Goal: Transaction & Acquisition: Subscribe to service/newsletter

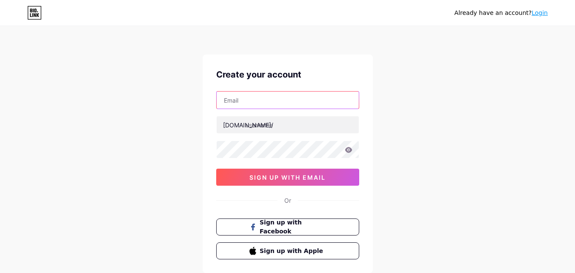
click at [249, 96] on input "text" at bounding box center [288, 99] width 142 height 17
type input "[EMAIL_ADDRESS][DOMAIN_NAME]"
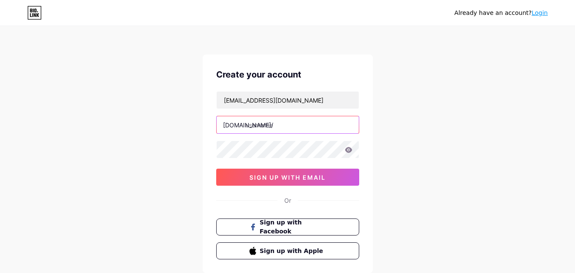
click at [274, 125] on input "text" at bounding box center [288, 124] width 142 height 17
type input "vidarr"
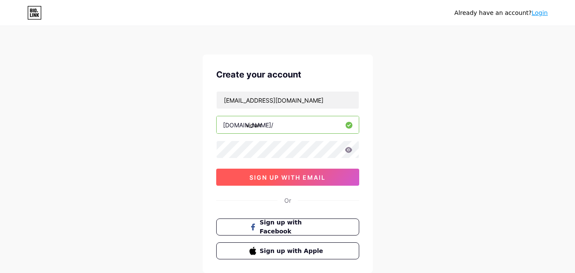
click at [271, 171] on button "sign up with email" at bounding box center [287, 177] width 143 height 17
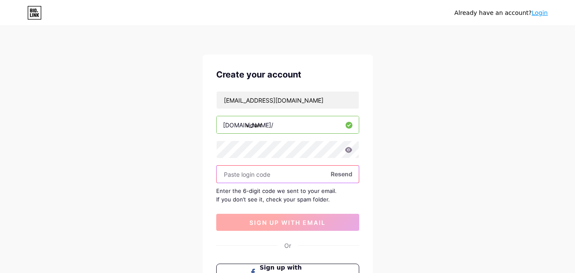
click at [271, 171] on input "text" at bounding box center [288, 174] width 142 height 17
paste input "622174"
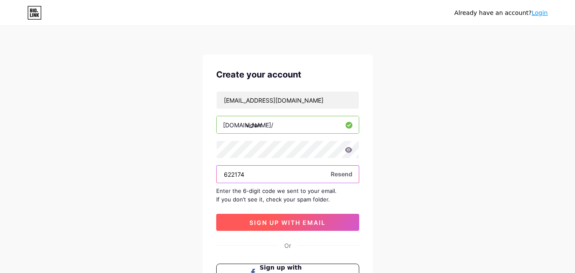
type input "622174"
click at [267, 219] on span "sign up with email" at bounding box center [287, 222] width 76 height 7
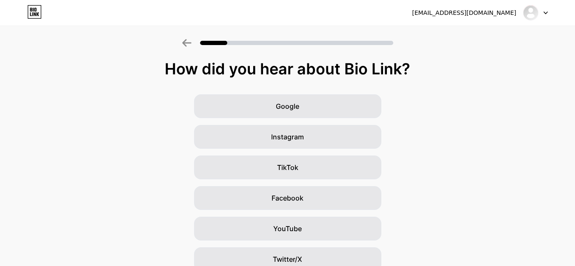
click at [542, 18] on div at bounding box center [535, 12] width 25 height 15
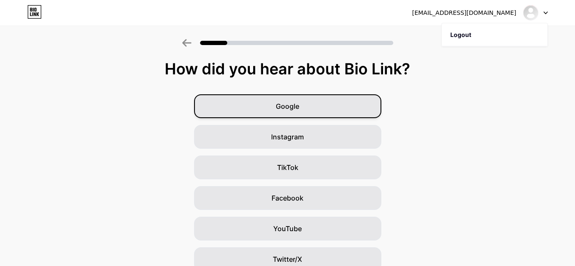
click at [317, 111] on div "Google" at bounding box center [287, 106] width 187 height 24
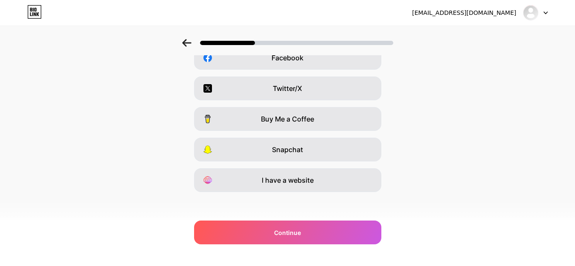
scroll to position [143, 0]
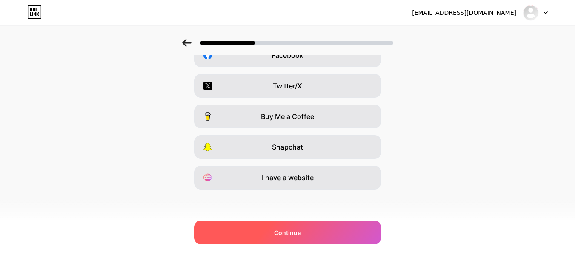
click at [281, 233] on span "Continue" at bounding box center [287, 233] width 27 height 9
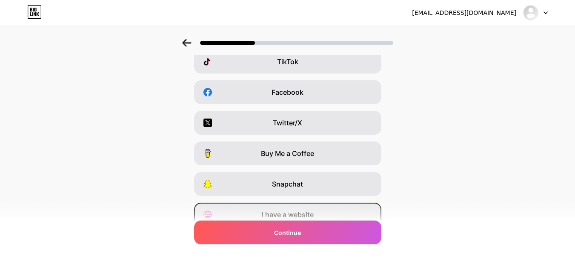
scroll to position [0, 0]
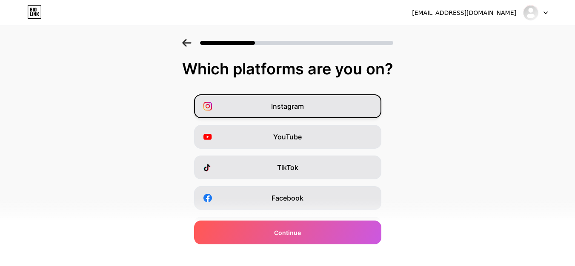
click at [310, 112] on div "Instagram" at bounding box center [287, 106] width 187 height 24
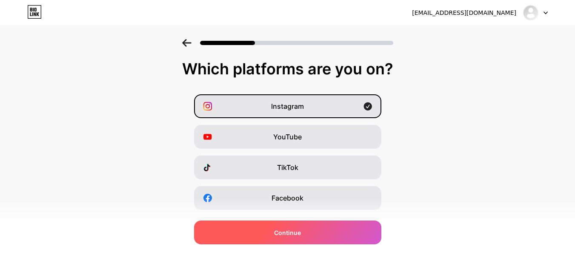
click at [279, 232] on span "Continue" at bounding box center [287, 233] width 27 height 9
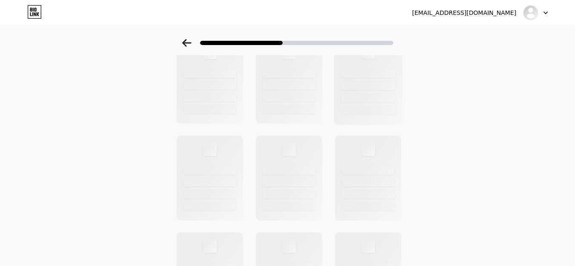
scroll to position [65, 0]
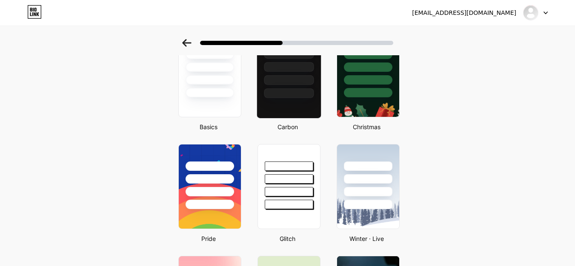
click at [304, 101] on div at bounding box center [288, 75] width 65 height 88
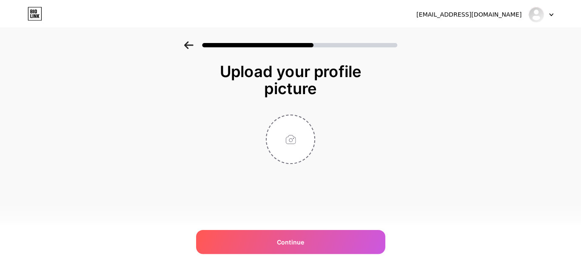
scroll to position [0, 0]
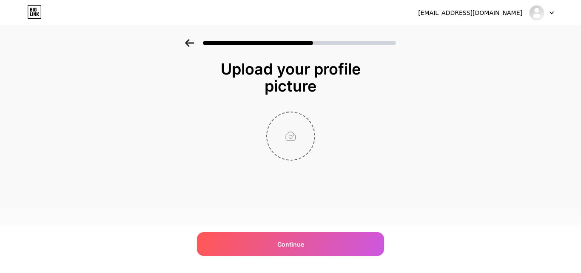
click at [294, 137] on input "file" at bounding box center [290, 135] width 47 height 47
type input "C:\fakepath\vidarr-swk3ec-avatar-120-ts1747738234.jpg"
click at [364, 104] on div "Upload your profile picture Continue" at bounding box center [291, 110] width 170 height 100
click at [288, 136] on input "file" at bounding box center [290, 135] width 47 height 47
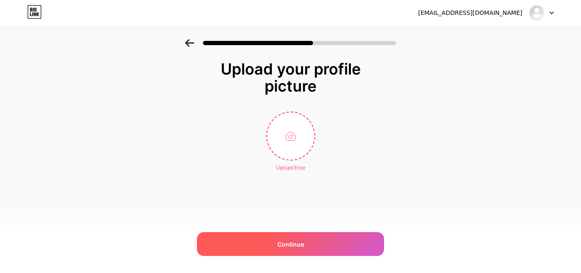
click at [289, 243] on span "Continue" at bounding box center [290, 244] width 27 height 9
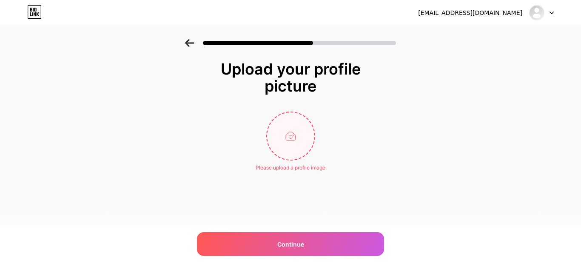
click at [290, 142] on input "file" at bounding box center [290, 135] width 47 height 47
click at [528, 15] on div "[EMAIL_ADDRESS][DOMAIN_NAME]" at bounding box center [486, 12] width 136 height 15
click at [540, 13] on img at bounding box center [537, 13] width 14 height 14
click at [349, 63] on div "Upload your profile picture" at bounding box center [291, 77] width 162 height 34
click at [289, 136] on input "file" at bounding box center [290, 135] width 47 height 47
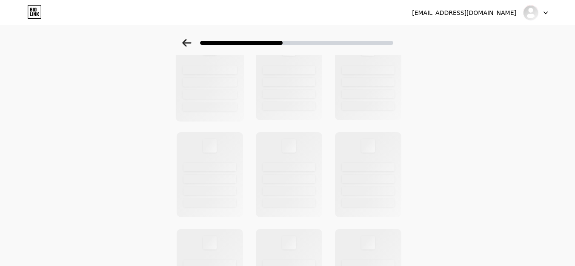
scroll to position [67, 0]
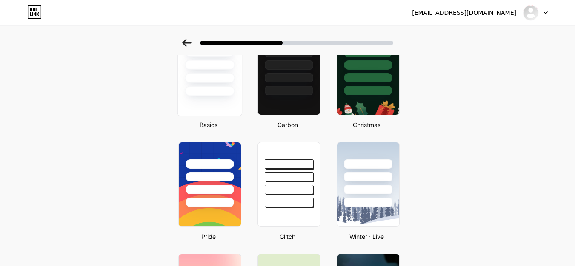
click at [220, 93] on div at bounding box center [210, 91] width 50 height 10
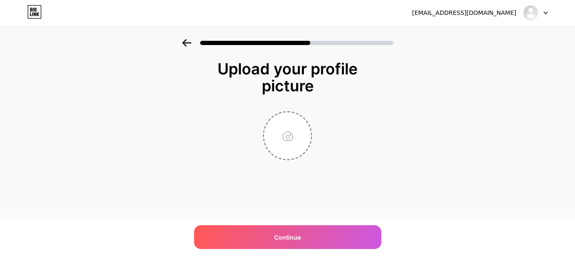
scroll to position [0, 0]
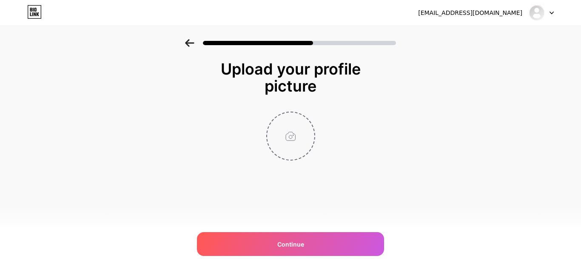
click at [294, 128] on input "file" at bounding box center [290, 135] width 47 height 47
type input "C:\fakepath\vidarr-swk3ec-avatar-120-ts1747738234.jpg"
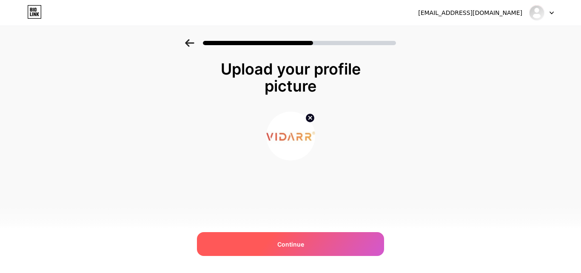
click at [309, 239] on div "Continue" at bounding box center [290, 244] width 187 height 24
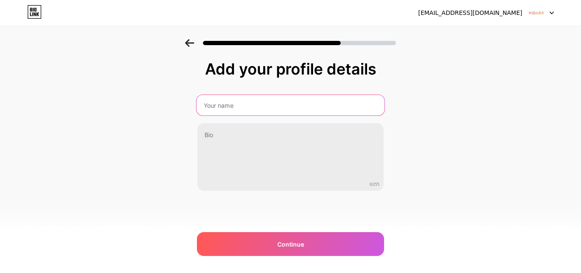
click at [280, 102] on input "text" at bounding box center [291, 105] width 188 height 20
type input "Vidarr"
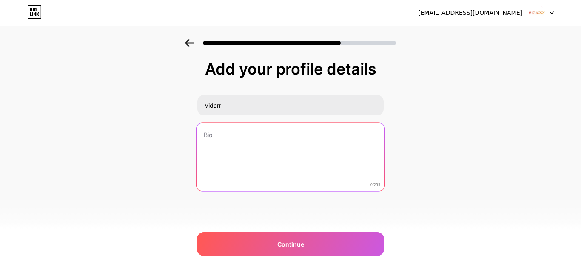
click at [255, 136] on textarea at bounding box center [291, 157] width 188 height 69
click at [292, 156] on textarea at bounding box center [291, 157] width 188 height 69
click at [237, 129] on textarea at bounding box center [291, 157] width 188 height 69
paste textarea "Vidarr Automotive Ltd is a UK-based specialist in genuine motor vehicle parts a…"
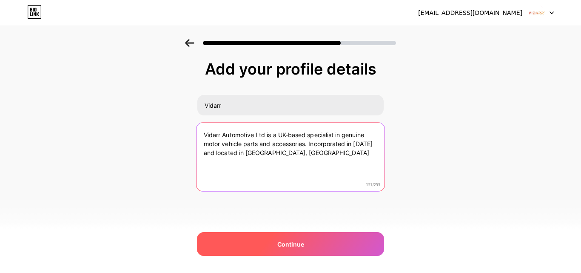
type textarea "Vidarr Automotive Ltd is a UK-based specialist in genuine motor vehicle parts a…"
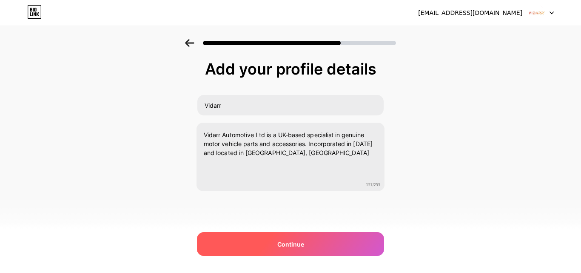
click at [286, 249] on div "Continue" at bounding box center [290, 244] width 187 height 24
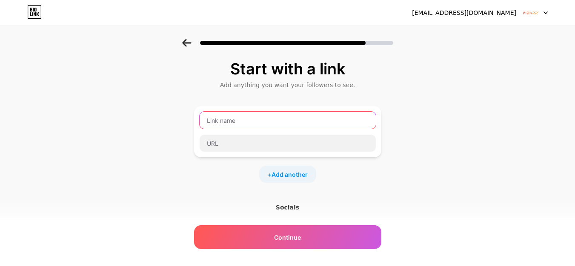
click at [275, 117] on input "text" at bounding box center [288, 120] width 176 height 17
paste input "https://www.amazon.co.uk/gp/product/B0C49QBTYT?maas=maas_adg_ED3365BC94F5C1318E…"
type input "https://www.amazon.co.uk/gp/product/B0C49QBTYT?maas=maas_adg_ED3365BC94F5C1318E…"
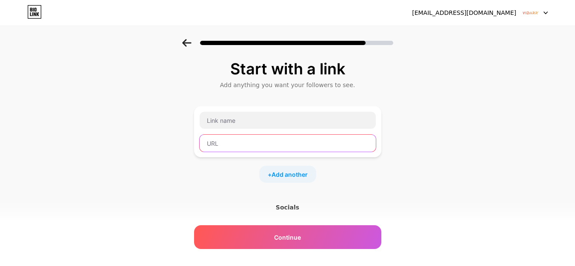
click at [233, 140] on input "text" at bounding box center [288, 143] width 176 height 17
paste input "https://www.amazon.co.uk/gp/product/B0C49QBTYT?maas=maas_adg_ED3365BC94F5C1318E…"
type input "https://www.amazon.co.uk/gp/product/B0C49QBTYT?maas=maas_adg_ED3365BC94F5C1318E…"
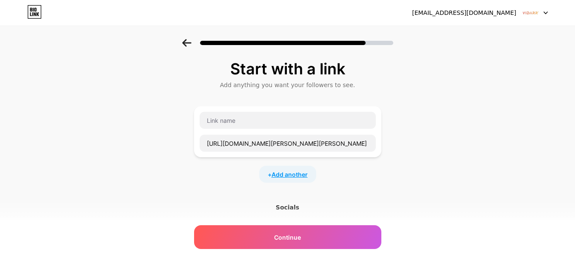
scroll to position [0, 0]
click at [282, 174] on span "Add another" at bounding box center [289, 174] width 36 height 9
click at [264, 186] on input "text" at bounding box center [288, 179] width 176 height 17
paste input "https://www.vidarrautomotive.co.uk/"
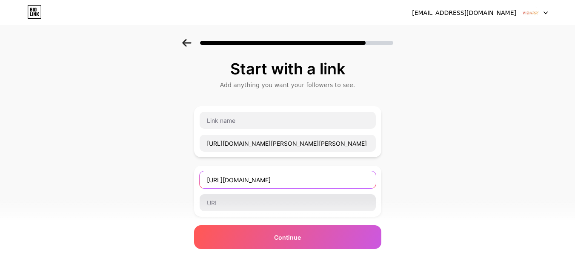
type input "https://www.vidarrautomotive.co.uk/"
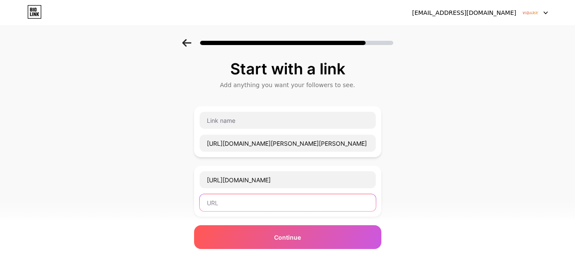
click at [225, 204] on input "text" at bounding box center [288, 202] width 176 height 17
type input "vi"
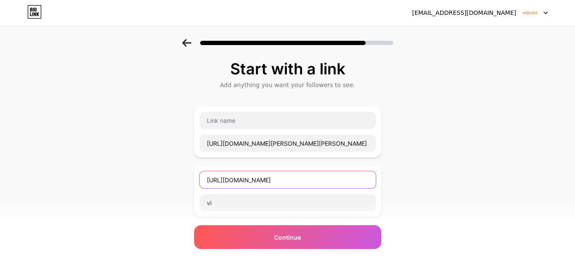
click at [306, 176] on input "https://www.vidarrautomotive.co.uk/" at bounding box center [288, 179] width 176 height 17
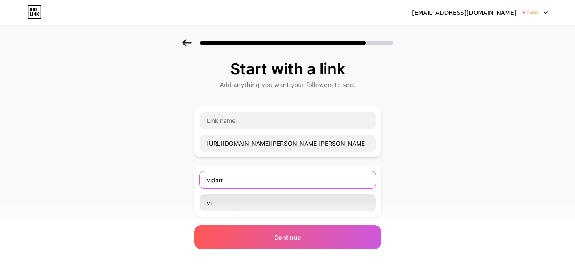
type input "vidarr"
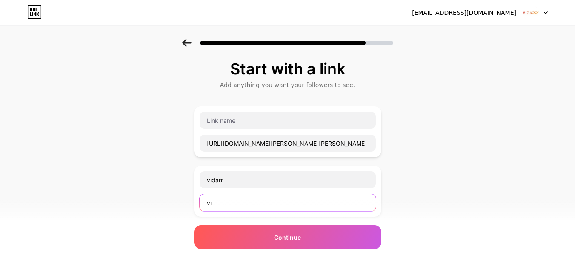
click at [267, 209] on input "vi" at bounding box center [288, 202] width 176 height 17
paste input "https://www.vidarrautomotive.co.uk/"
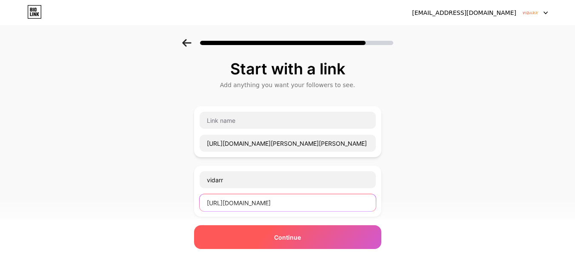
type input "https://www.vidarrautomotive.co.uk/"
click at [266, 228] on div "Continue" at bounding box center [287, 238] width 187 height 24
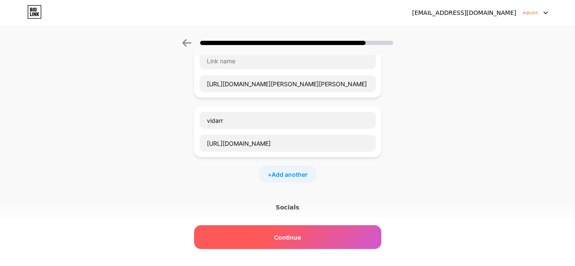
scroll to position [66, 0]
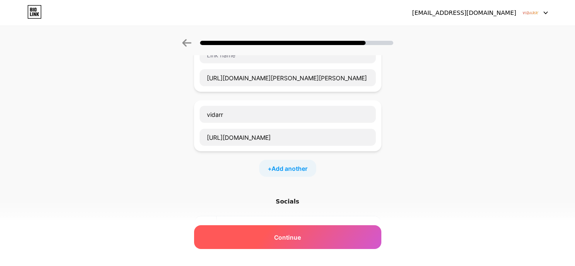
click at [286, 247] on div "Continue" at bounding box center [287, 238] width 187 height 24
click at [292, 240] on span "Continue" at bounding box center [287, 237] width 27 height 9
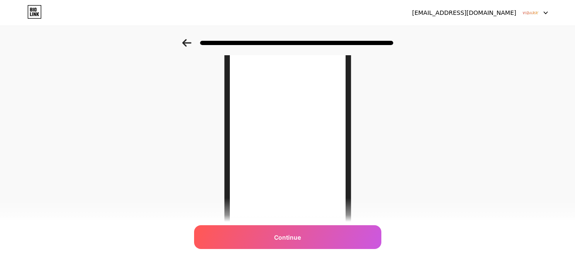
scroll to position [108, 0]
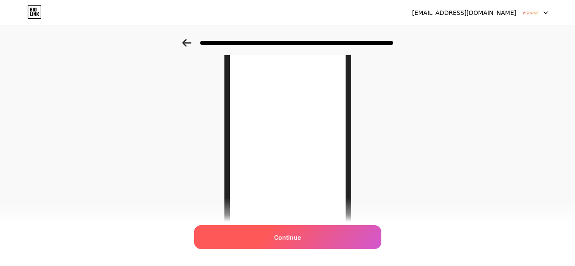
click at [284, 234] on span "Continue" at bounding box center [287, 237] width 27 height 9
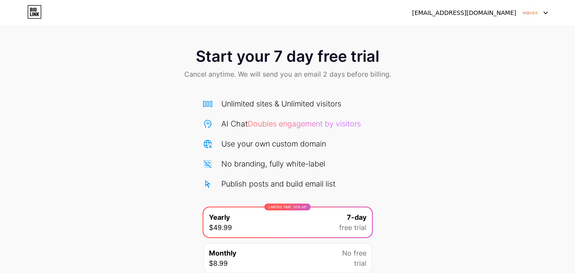
click at [538, 17] on span at bounding box center [531, 13] width 16 height 16
click at [342, 73] on span "Cancel anytime. We will send you an email 2 days before billing." at bounding box center [287, 74] width 207 height 10
click at [33, 21] on div "vidarrcarparts@gmail.com Logout" at bounding box center [287, 13] width 575 height 26
click at [36, 16] on icon at bounding box center [34, 12] width 14 height 14
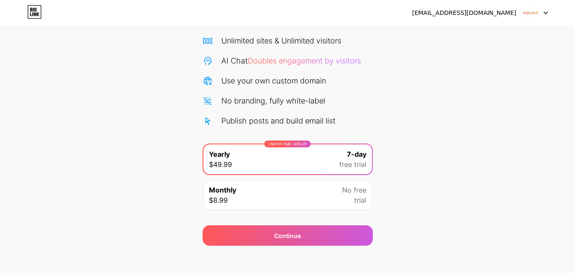
scroll to position [60, 0]
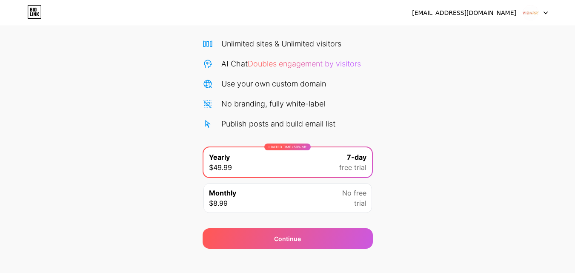
click at [289, 189] on div "Monthly $8.99 No free trial" at bounding box center [287, 198] width 169 height 30
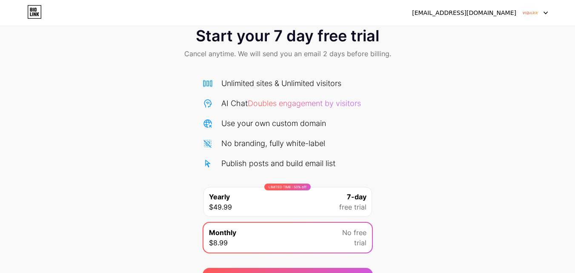
scroll to position [15, 0]
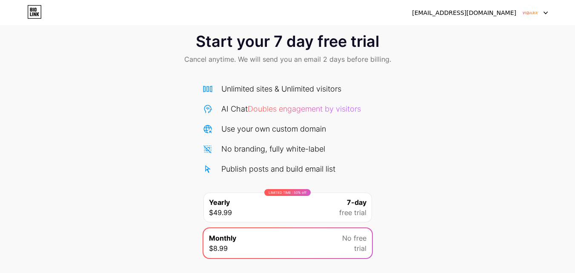
click at [340, 202] on div "7-day free trial" at bounding box center [352, 207] width 27 height 20
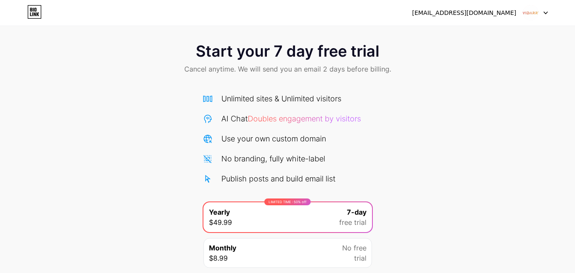
scroll to position [0, 0]
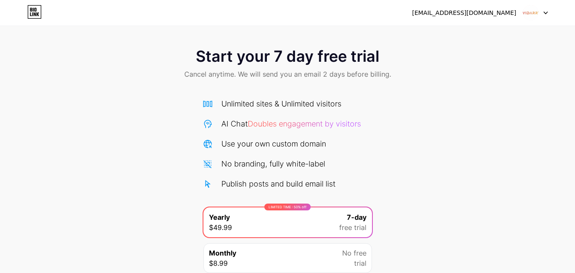
click at [524, 12] on img at bounding box center [531, 13] width 16 height 16
click at [457, 10] on div "[EMAIL_ADDRESS][DOMAIN_NAME]" at bounding box center [464, 13] width 104 height 9
click at [37, 16] on icon at bounding box center [38, 14] width 3 height 4
